Goal: Task Accomplishment & Management: Manage account settings

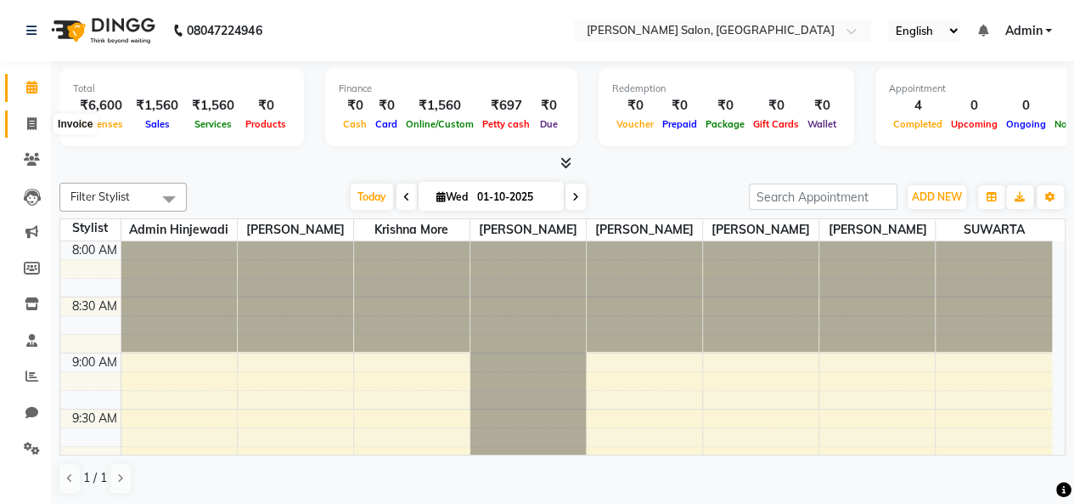
click at [19, 125] on span at bounding box center [32, 125] width 30 height 20
select select "7331"
select select "service"
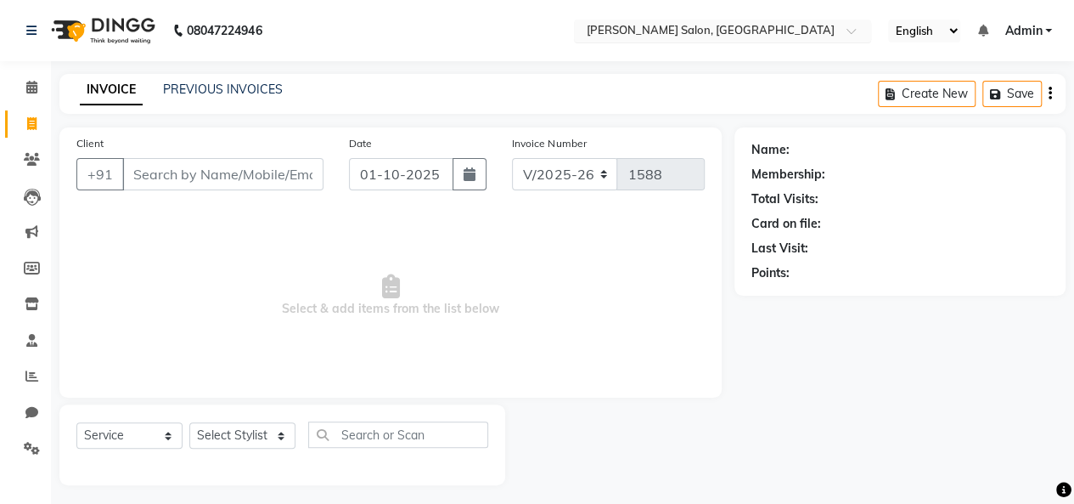
click at [815, 28] on input "text" at bounding box center [705, 32] width 246 height 17
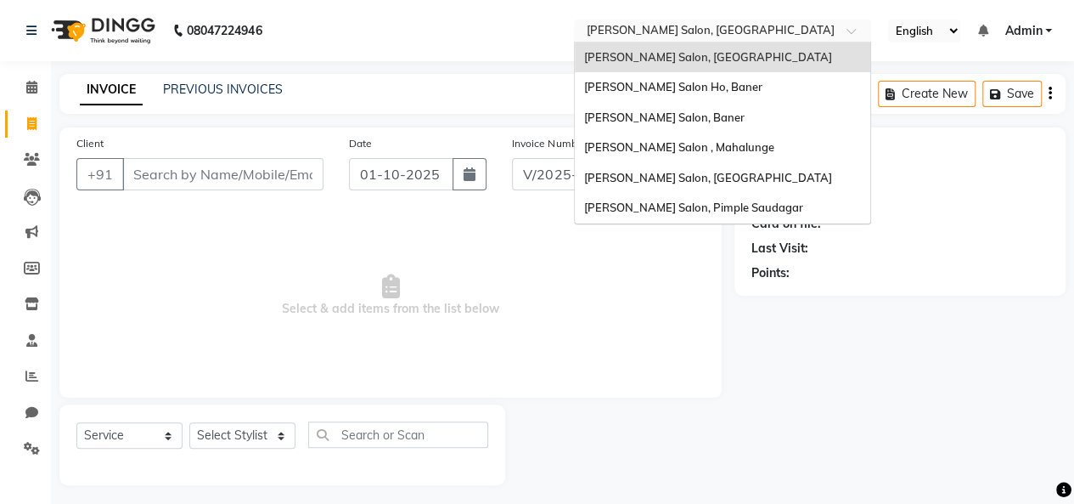
click at [706, 55] on div "[PERSON_NAME] Salon, [GEOGRAPHIC_DATA]" at bounding box center [722, 57] width 295 height 31
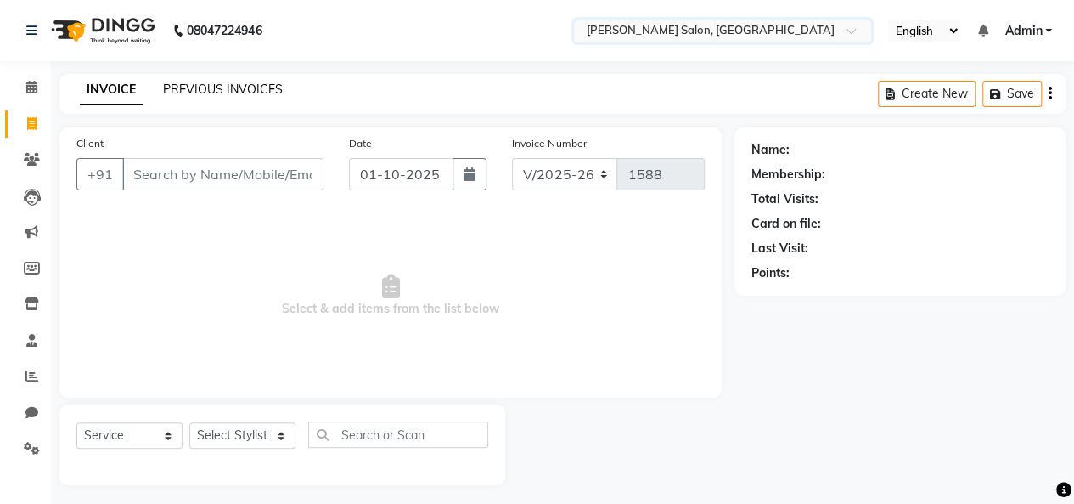
click at [214, 89] on link "PREVIOUS INVOICES" at bounding box center [223, 89] width 120 height 15
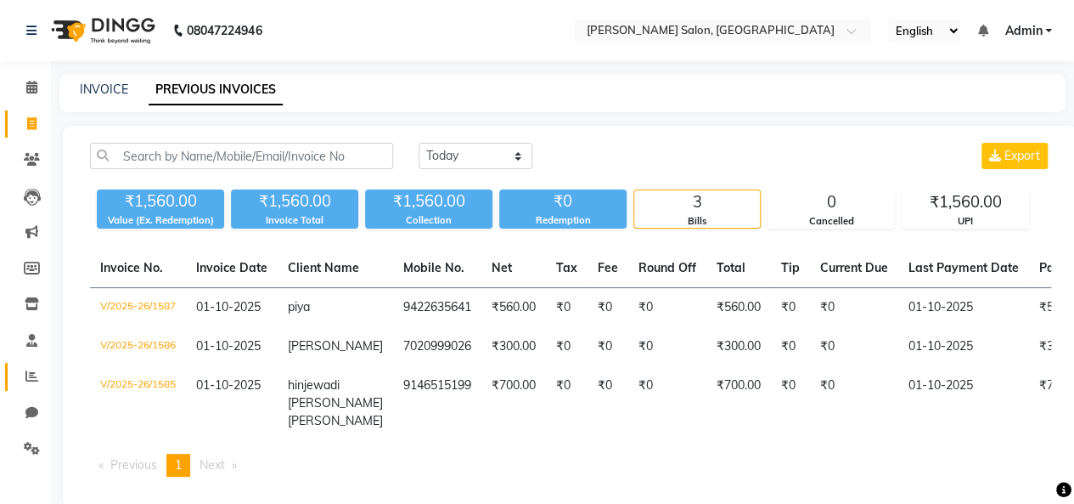
click at [27, 388] on link "Reports" at bounding box center [25, 377] width 41 height 28
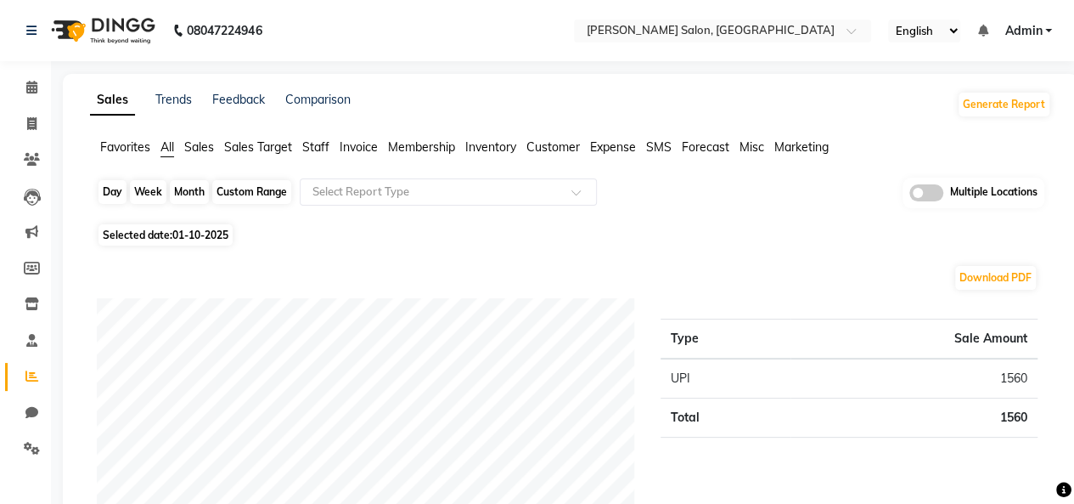
click at [119, 194] on div "Day" at bounding box center [112, 192] width 28 height 24
select select "10"
select select "2025"
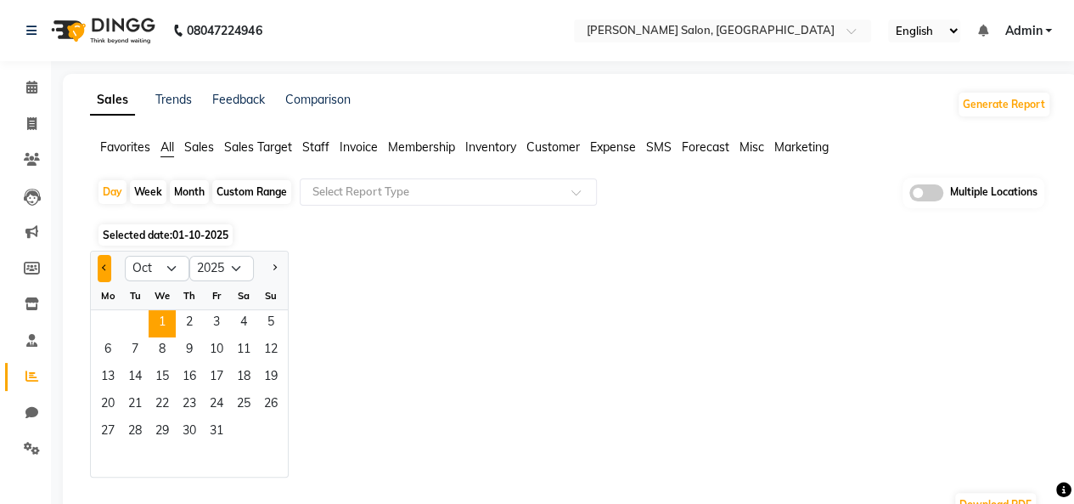
click at [100, 265] on button "Previous month" at bounding box center [105, 268] width 14 height 27
select select "9"
click at [141, 430] on span "30" at bounding box center [134, 432] width 27 height 27
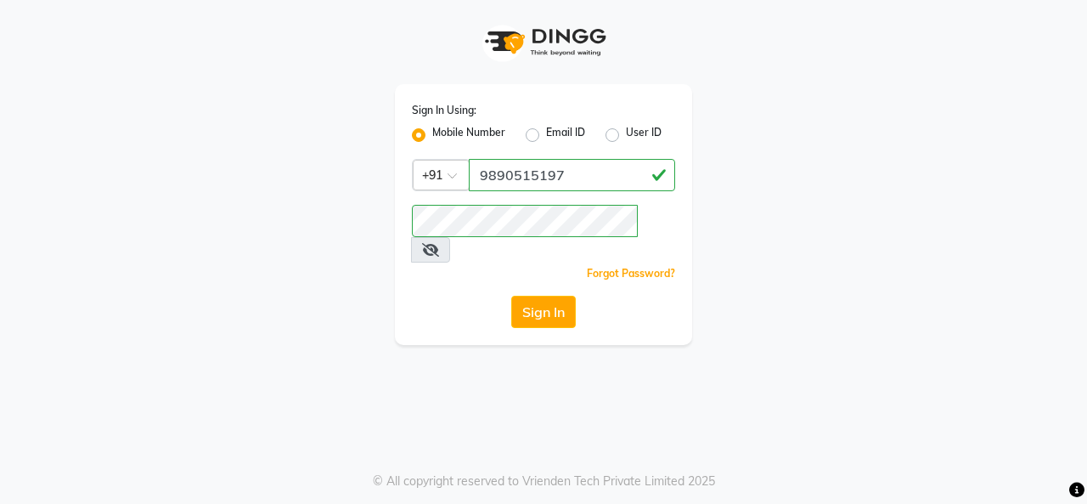
click at [447, 295] on div "Sign In" at bounding box center [543, 311] width 263 height 32
click at [530, 295] on button "Sign In" at bounding box center [543, 311] width 65 height 32
